Goal: Task Accomplishment & Management: Manage account settings

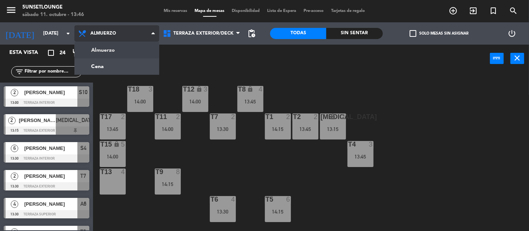
click at [122, 72] on ng-component "menu 5unsetlounge [DATE] 11. octubre - 13:46 Mis reservas Mapa de mesas Disponi…" at bounding box center [264, 115] width 529 height 231
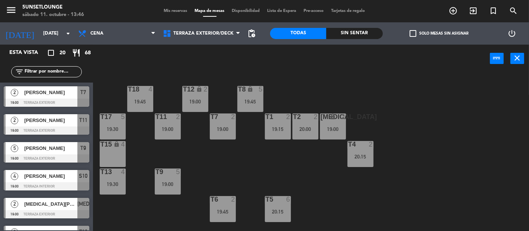
click at [174, 10] on span "Mis reservas" at bounding box center [175, 11] width 31 height 4
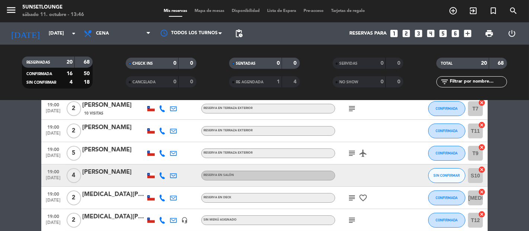
scroll to position [38, 0]
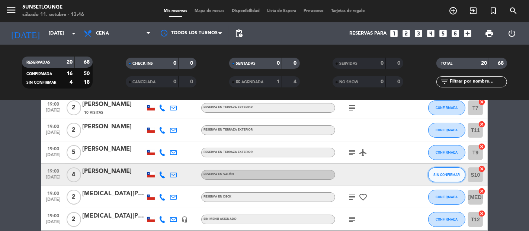
click at [445, 174] on span "SIN CONFIRMAR" at bounding box center [446, 174] width 26 height 4
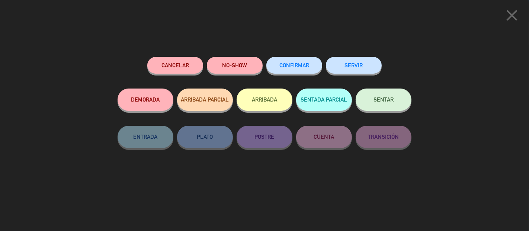
click at [295, 71] on button "CONFIRMAR" at bounding box center [294, 65] width 56 height 17
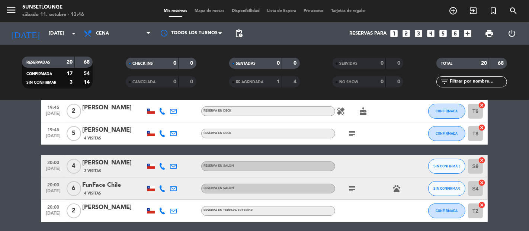
scroll to position [342, 0]
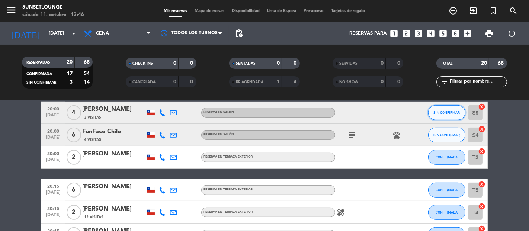
click at [442, 111] on span "SIN CONFIRMAR" at bounding box center [446, 112] width 26 height 4
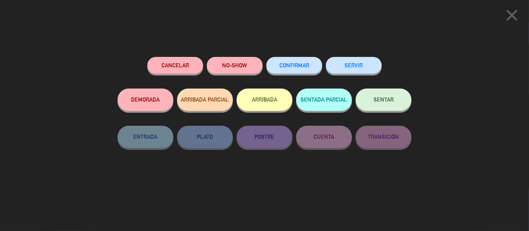
click at [294, 70] on button "CONFIRMAR" at bounding box center [294, 65] width 56 height 17
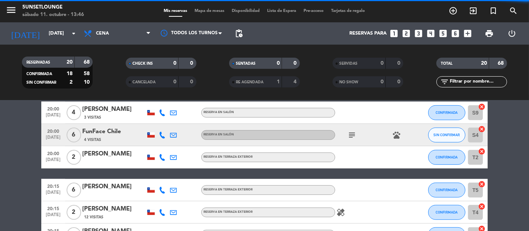
click at [446, 134] on span "SIN CONFIRMAR" at bounding box center [446, 135] width 26 height 4
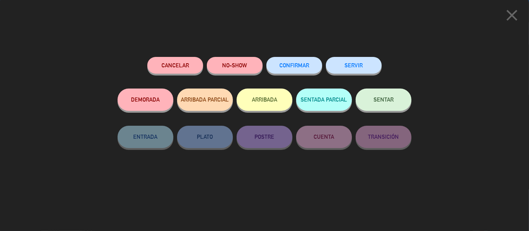
click at [287, 65] on span "CONFIRMAR" at bounding box center [294, 65] width 30 height 6
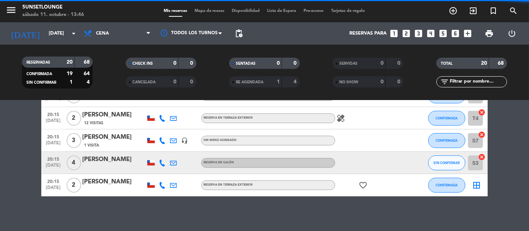
scroll to position [436, 0]
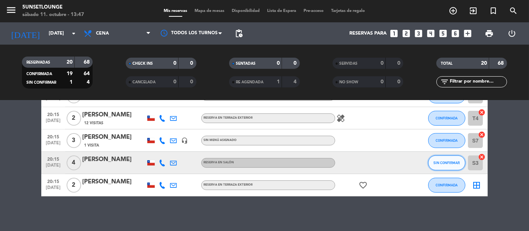
click at [450, 161] on span "SIN CONFIRMAR" at bounding box center [446, 163] width 26 height 4
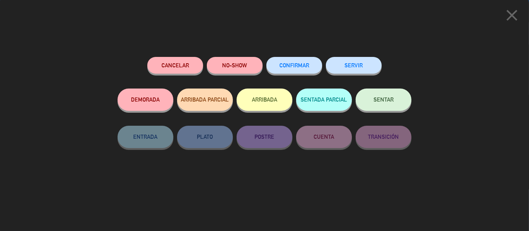
click at [305, 67] on span "CONFIRMAR" at bounding box center [294, 65] width 30 height 6
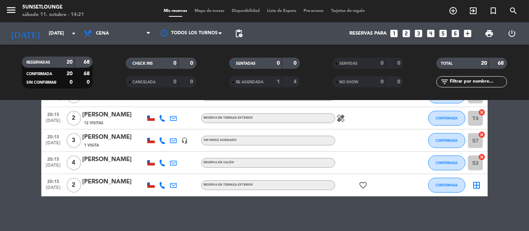
click at [219, 13] on span "Mapa de mesas" at bounding box center [209, 11] width 37 height 4
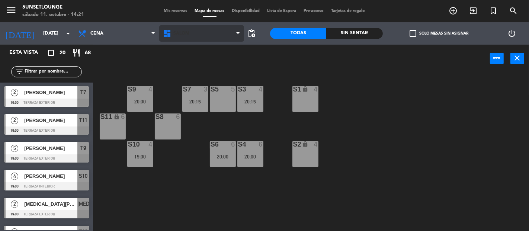
click at [211, 34] on span "Salón" at bounding box center [201, 33] width 85 height 16
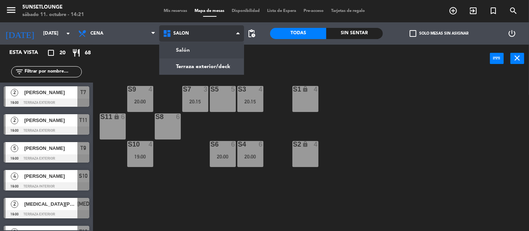
click at [217, 68] on ng-component "menu 5unsetlounge [DATE] 11. octubre - 14:21 Mis reservas Mapa de mesas Disponi…" at bounding box center [264, 115] width 529 height 231
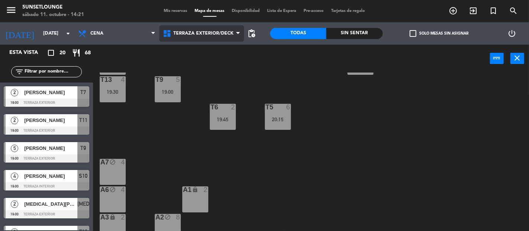
scroll to position [101, 0]
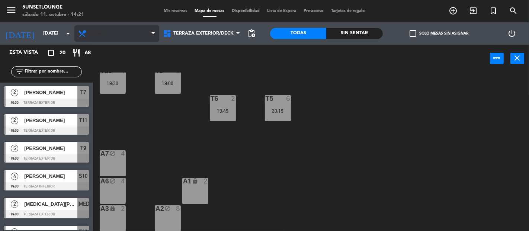
click at [130, 31] on span "Cena" at bounding box center [116, 33] width 85 height 16
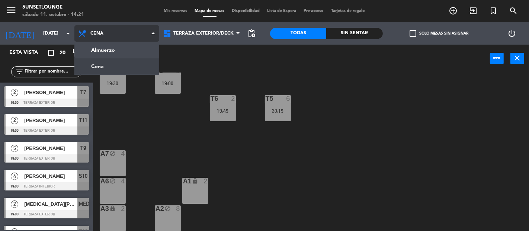
click at [145, 69] on ng-component "menu 5unsetlounge [DATE] 11. octubre - 14:21 Mis reservas Mapa de mesas Disponi…" at bounding box center [264, 115] width 529 height 231
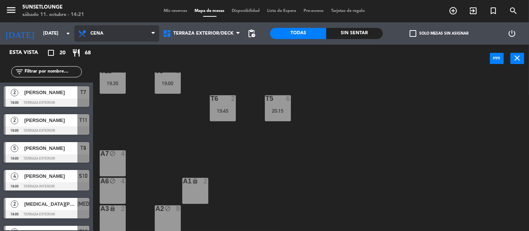
click at [135, 35] on span "Cena" at bounding box center [116, 33] width 85 height 16
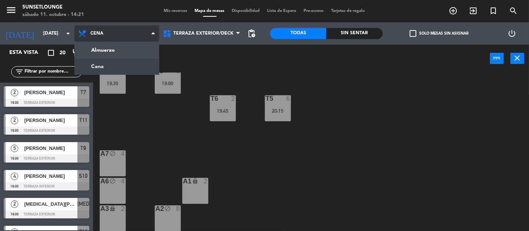
click at [133, 54] on ng-component "menu 5unsetlounge [DATE] 11. octubre - 14:21 Mis reservas Mapa de mesas Disponi…" at bounding box center [264, 115] width 529 height 231
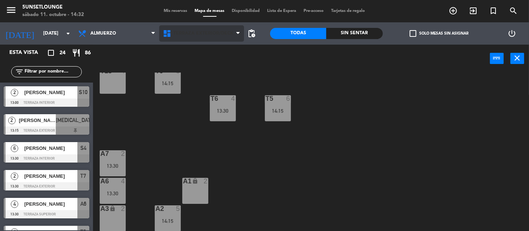
click at [208, 33] on span "Terraza exterior/deck" at bounding box center [203, 33] width 60 height 5
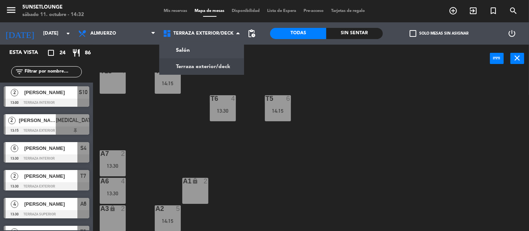
click at [363, 104] on div "T18 3 14:00 T12 lock 3 14:00 T8 lock 4 13:45 t17 2 13:45 T11 2 14:00 T7 2 13:30…" at bounding box center [313, 151] width 430 height 158
